Goal: Task Accomplishment & Management: Use online tool/utility

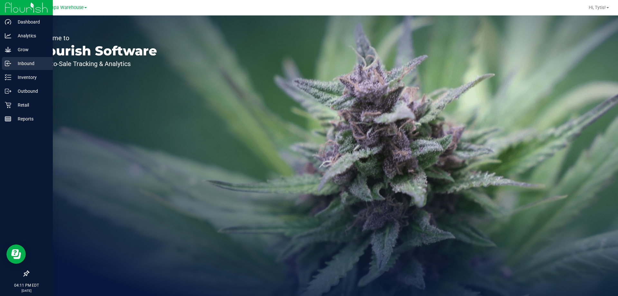
click at [35, 66] on p "Inbound" at bounding box center [30, 64] width 39 height 8
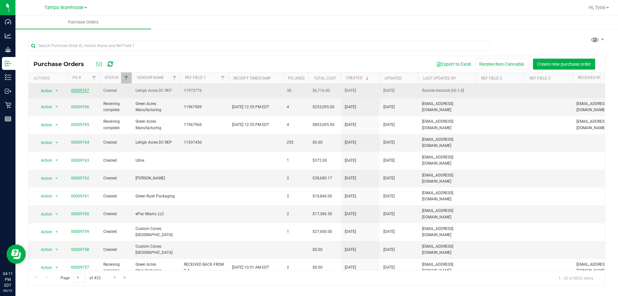
click at [72, 90] on link "00009767" at bounding box center [80, 90] width 18 height 5
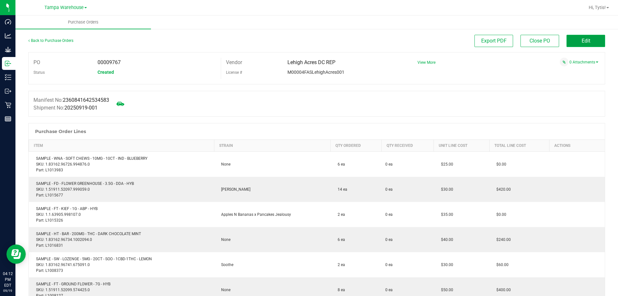
click at [582, 43] on span "Edit" at bounding box center [586, 41] width 9 height 6
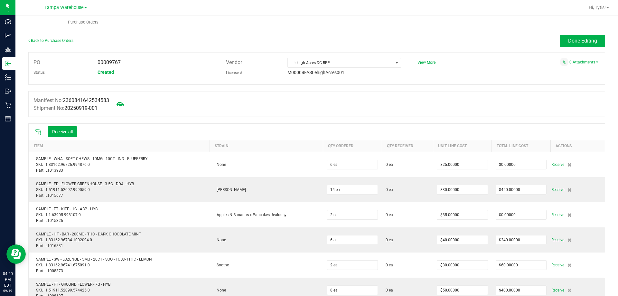
click at [42, 133] on div at bounding box center [38, 131] width 13 height 6
click at [39, 133] on icon at bounding box center [38, 132] width 6 height 6
